Goal: Task Accomplishment & Management: Manage account settings

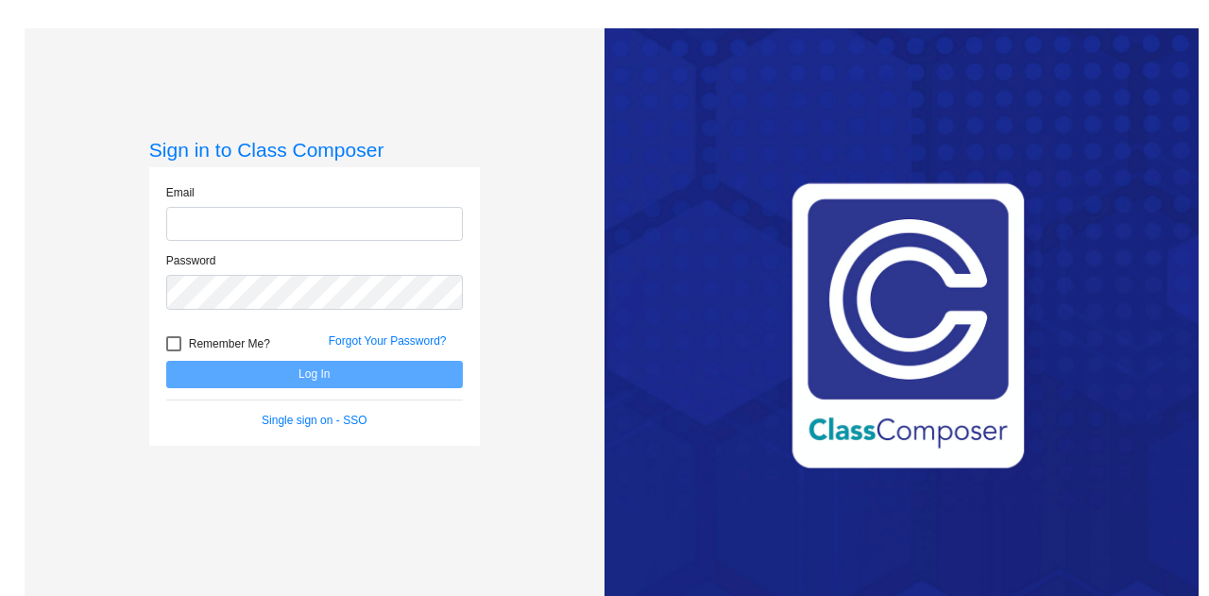
type input "[PERSON_NAME][EMAIL_ADDRESS][PERSON_NAME][PERSON_NAME][DOMAIN_NAME]"
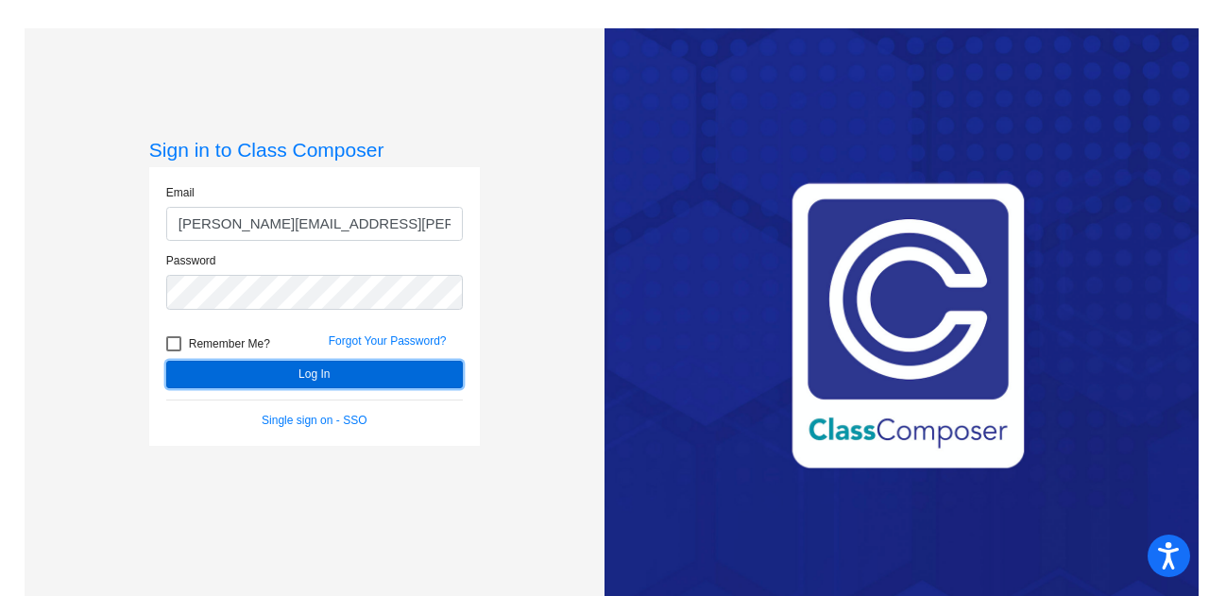
click at [219, 372] on button "Log In" at bounding box center [314, 374] width 297 height 27
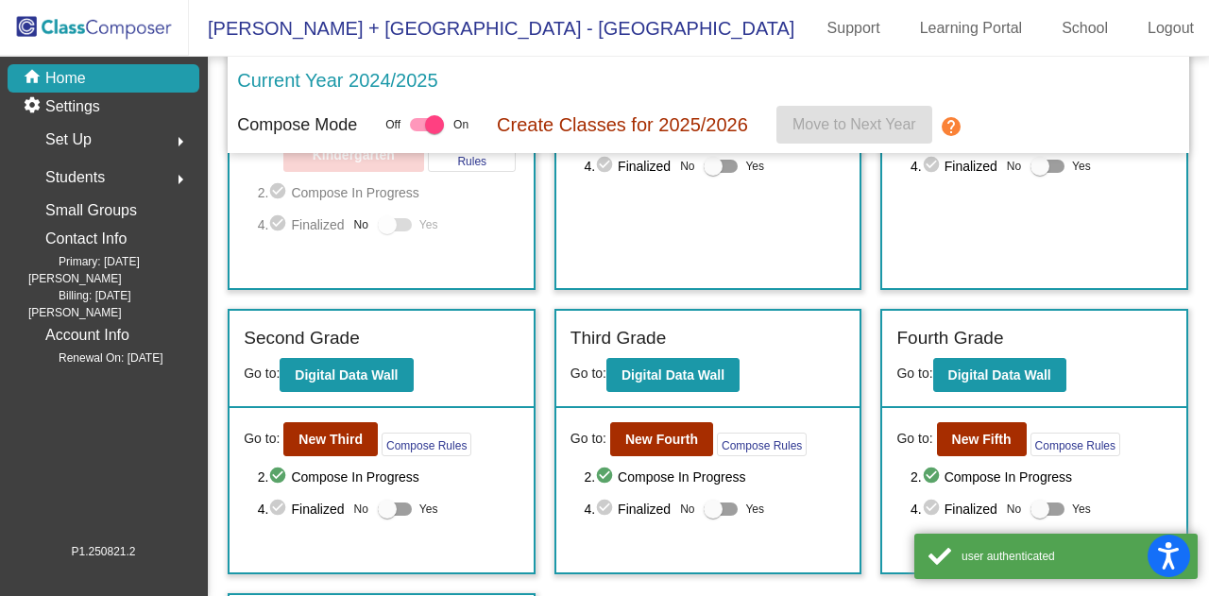
scroll to position [207, 0]
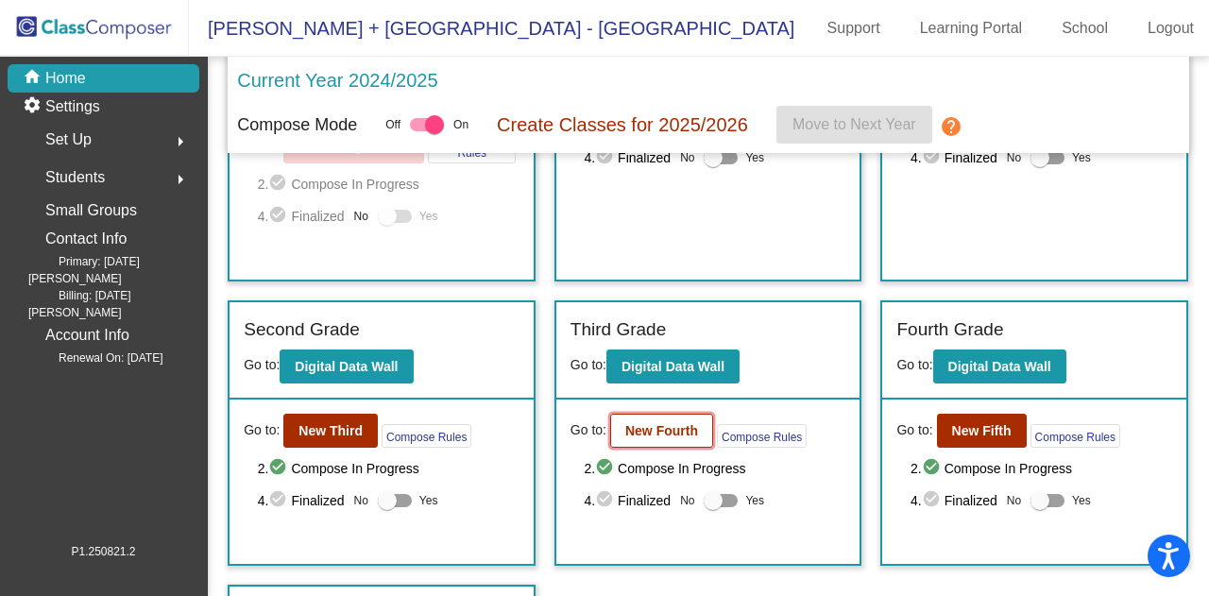
click at [625, 428] on b "New Fourth" at bounding box center [661, 430] width 73 height 15
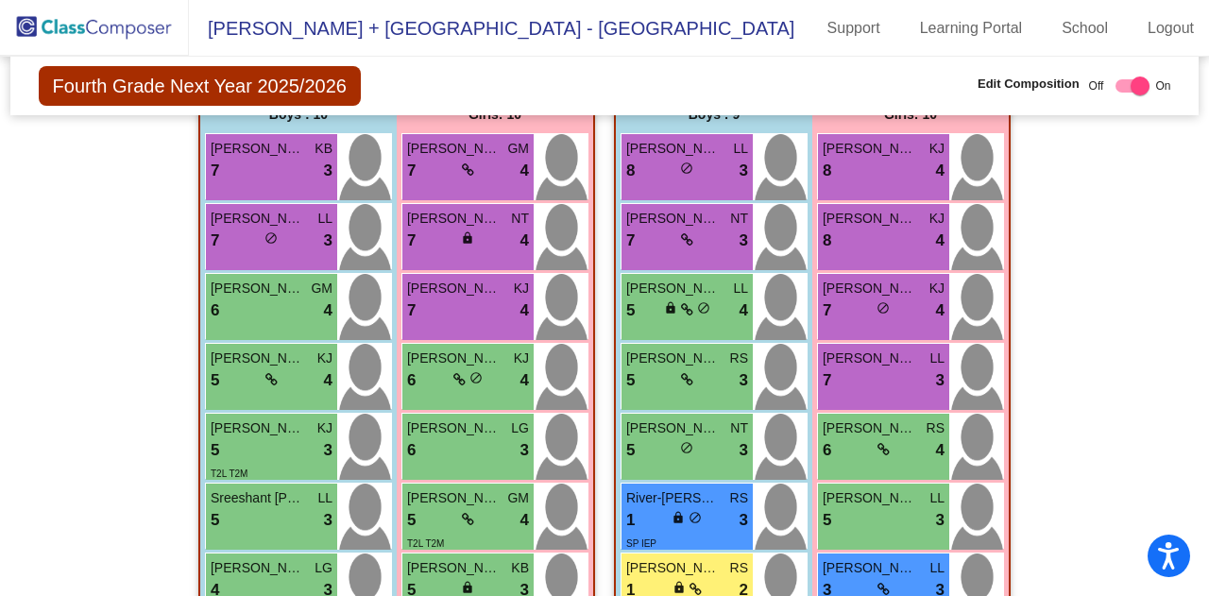
scroll to position [558, 0]
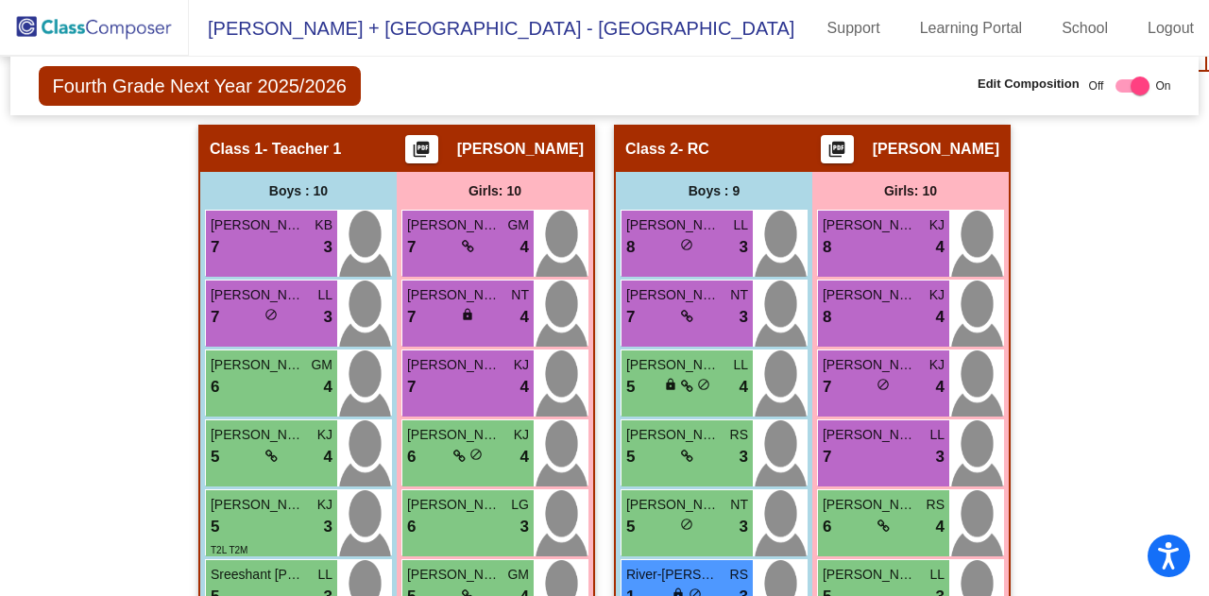
click at [1179, 51] on mat-toolbar "[PERSON_NAME] + Brookside - [PERSON_NAME] Support Learning Portal School Logout" at bounding box center [604, 28] width 1209 height 57
click at [1172, 34] on link "Logout" at bounding box center [1171, 28] width 77 height 30
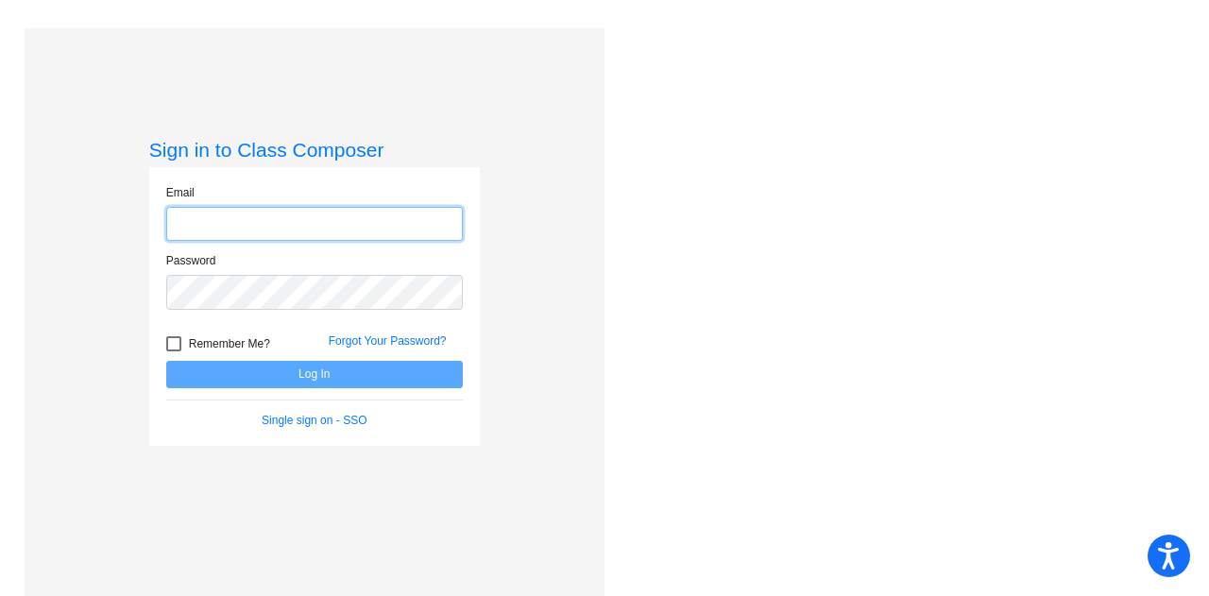
type input "[PERSON_NAME][EMAIL_ADDRESS][PERSON_NAME][PERSON_NAME][DOMAIN_NAME]"
